Goal: Entertainment & Leisure: Consume media (video, audio)

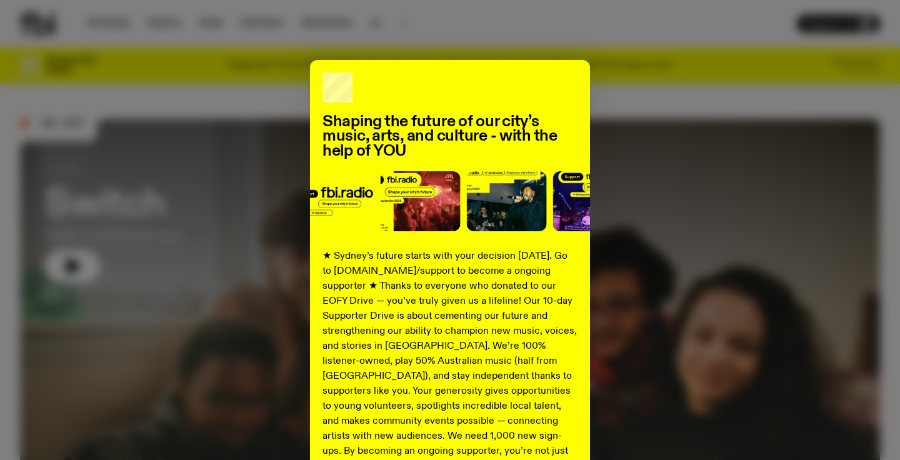
click at [770, 148] on div "Shaping the future of our city’s music, arts, and culture - with the help of YO…" at bounding box center [450, 317] width 860 height 514
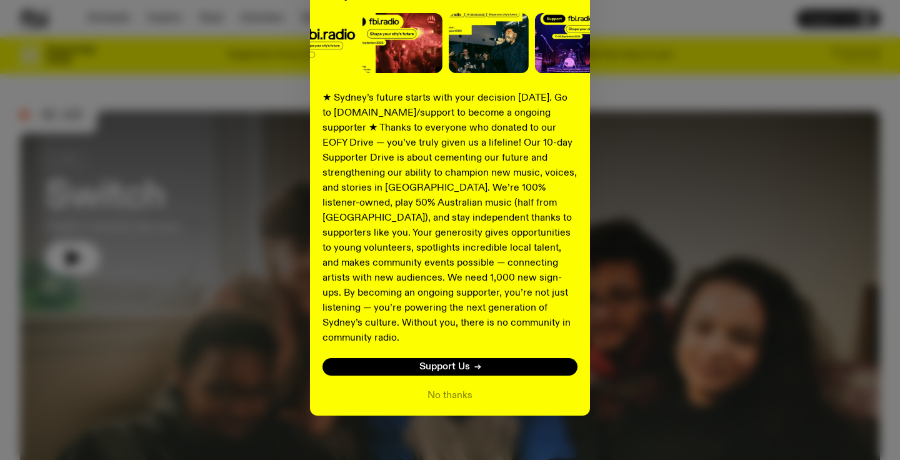
scroll to position [66, 0]
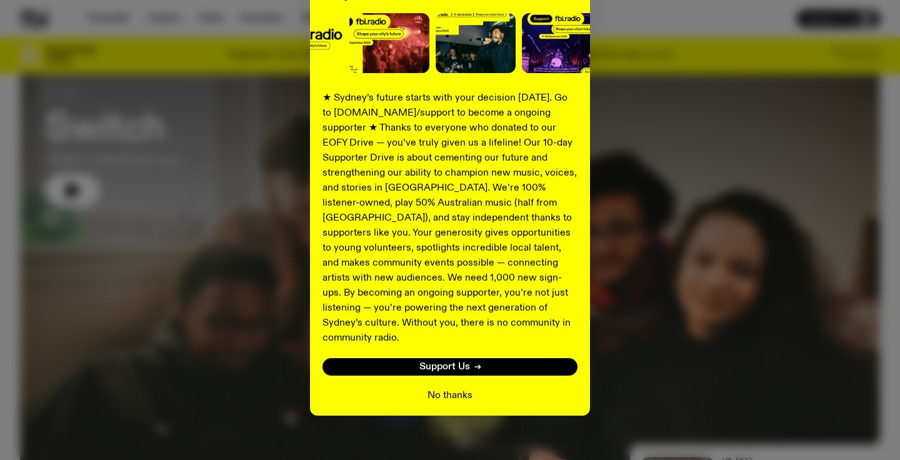
click at [456, 388] on button "No thanks" at bounding box center [449, 395] width 45 height 15
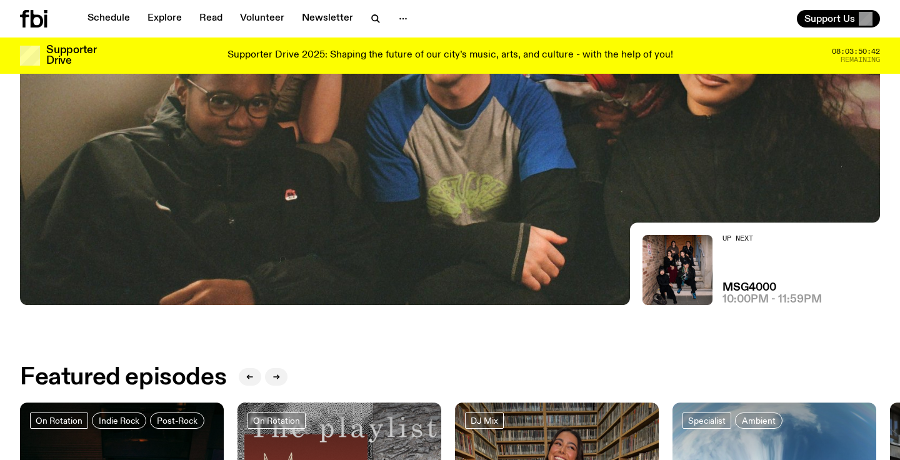
scroll to position [0, 0]
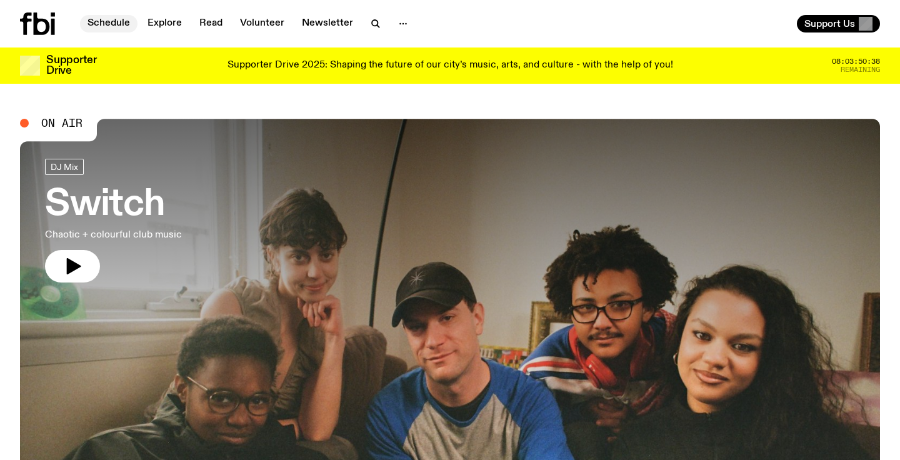
click at [112, 27] on link "Schedule" at bounding box center [108, 23] width 57 height 17
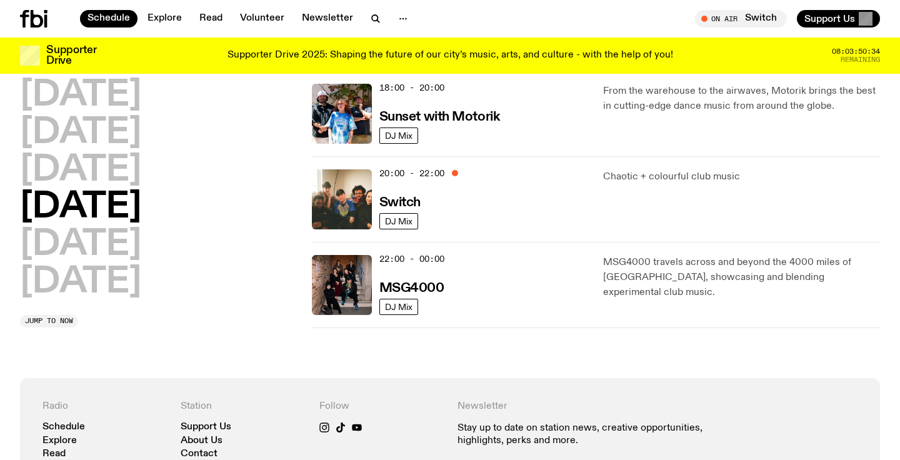
scroll to position [565, 0]
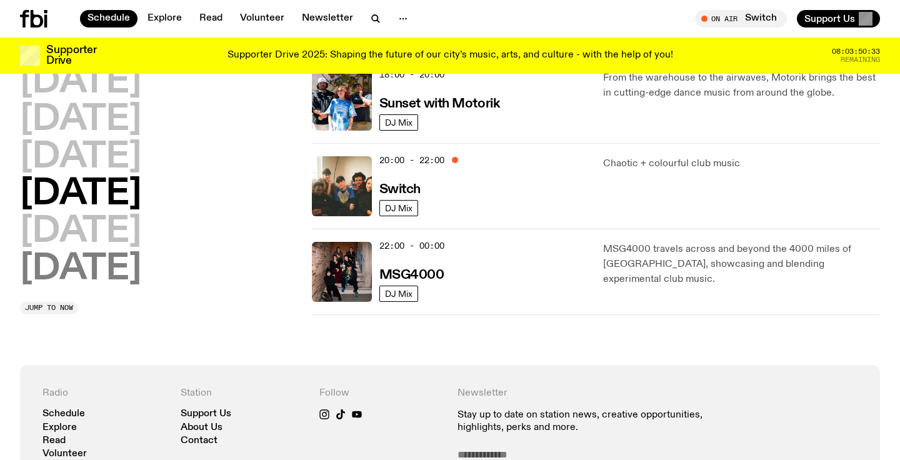
click at [132, 252] on h2 "[DATE]" at bounding box center [80, 269] width 121 height 35
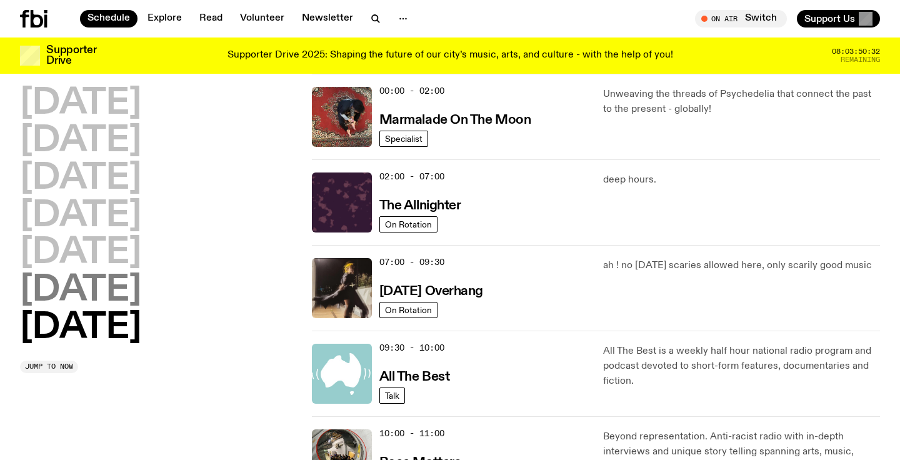
click at [124, 281] on h2 "[DATE]" at bounding box center [80, 290] width 121 height 35
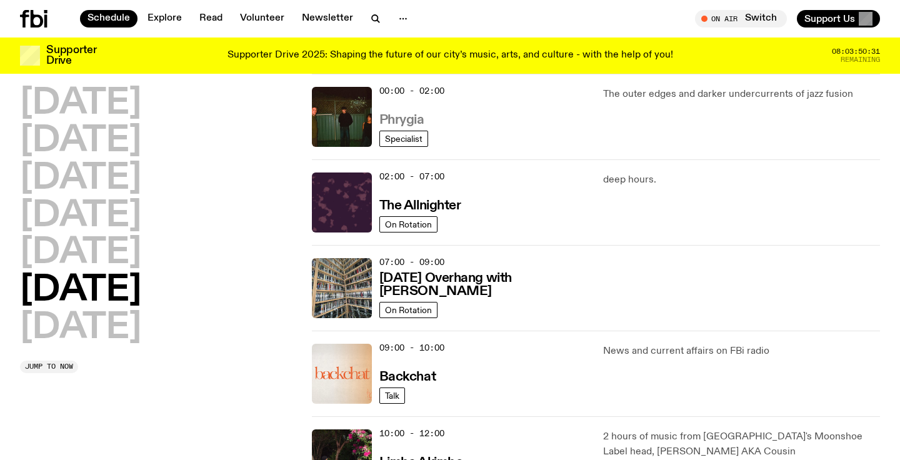
click at [394, 123] on h3 "Phrygia" at bounding box center [401, 120] width 45 height 13
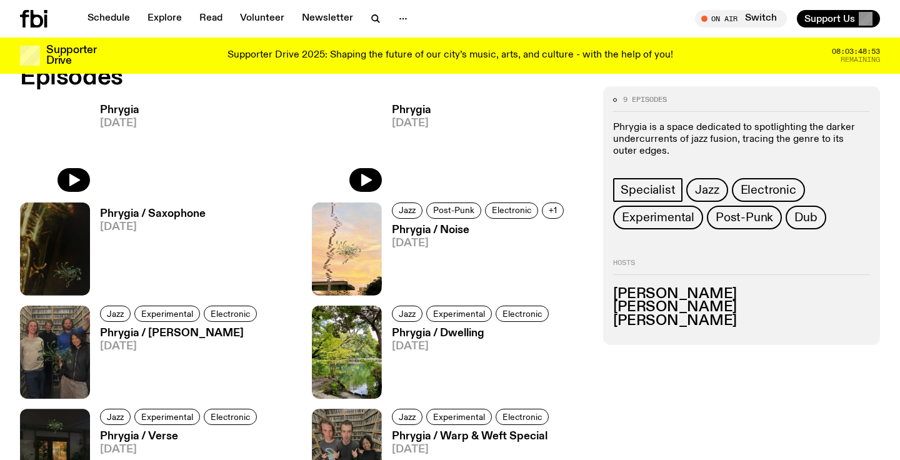
scroll to position [584, 0]
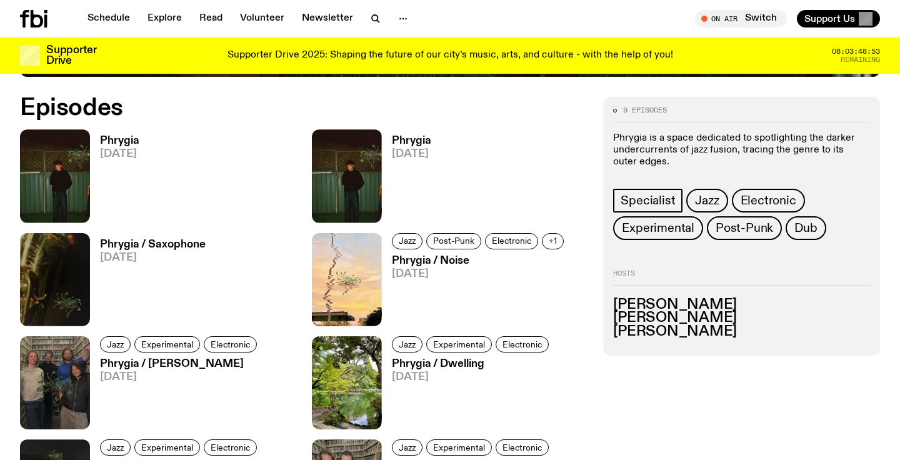
click at [117, 136] on h3 "Phrygia" at bounding box center [119, 141] width 39 height 11
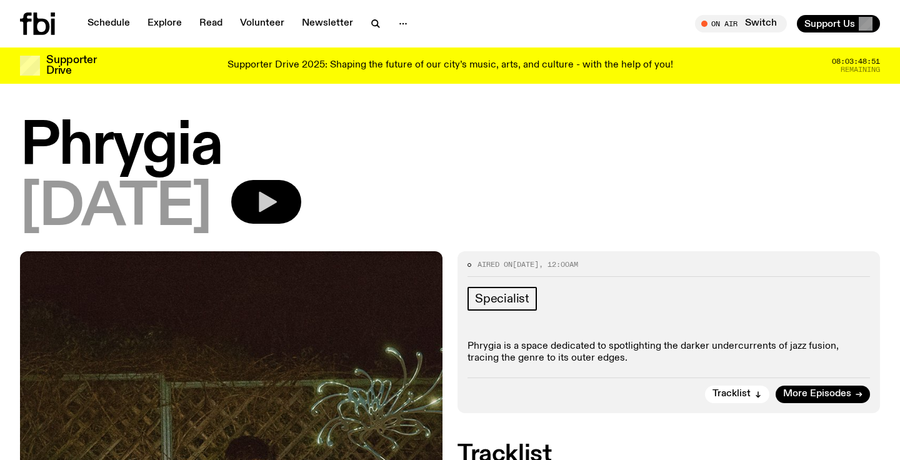
click at [279, 194] on icon "button" at bounding box center [266, 201] width 25 height 25
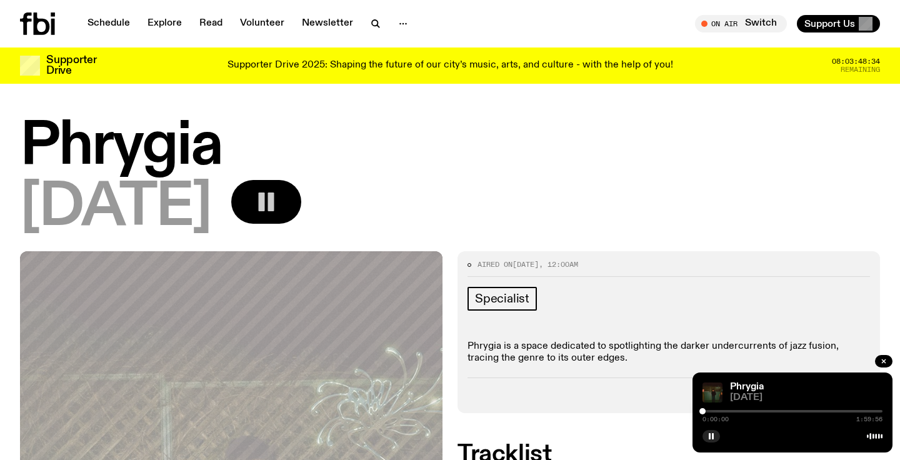
drag, startPoint x: 702, startPoint y: 409, endPoint x: 680, endPoint y: 412, distance: 22.0
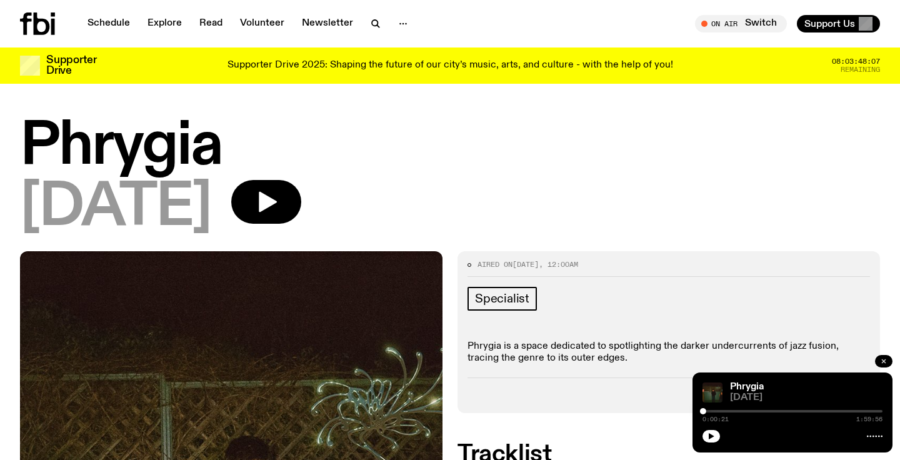
click at [879, 361] on button "button" at bounding box center [883, 361] width 17 height 12
